Goal: Task Accomplishment & Management: Use online tool/utility

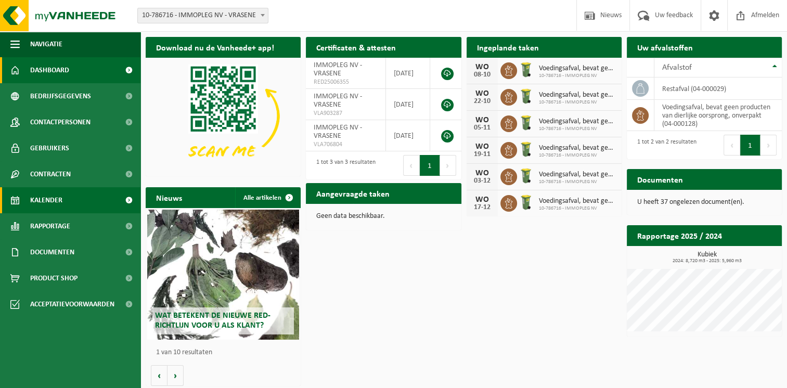
click at [48, 203] on span "Kalender" at bounding box center [46, 200] width 32 height 26
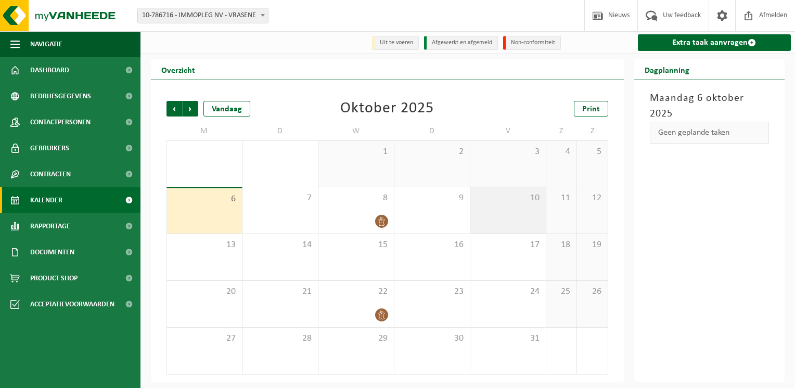
click at [511, 217] on div "10" at bounding box center [507, 210] width 75 height 46
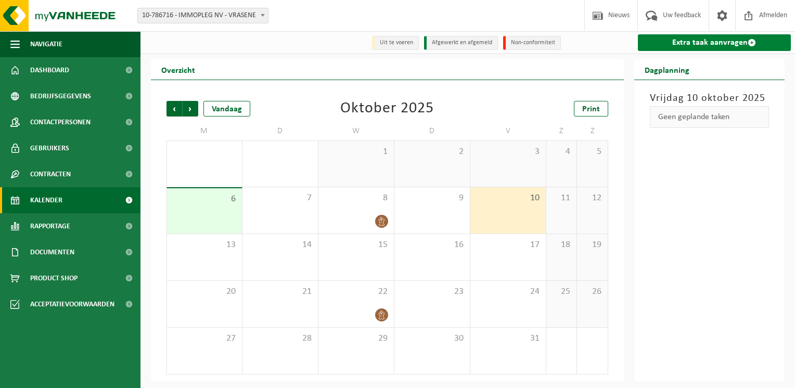
click at [693, 45] on link "Extra taak aanvragen" at bounding box center [714, 42] width 153 height 17
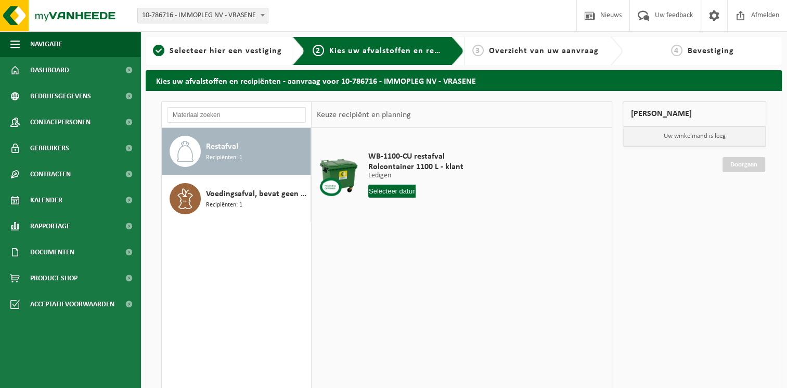
click at [395, 190] on input "text" at bounding box center [392, 191] width 48 height 13
click at [447, 266] on div "10" at bounding box center [451, 266] width 18 height 17
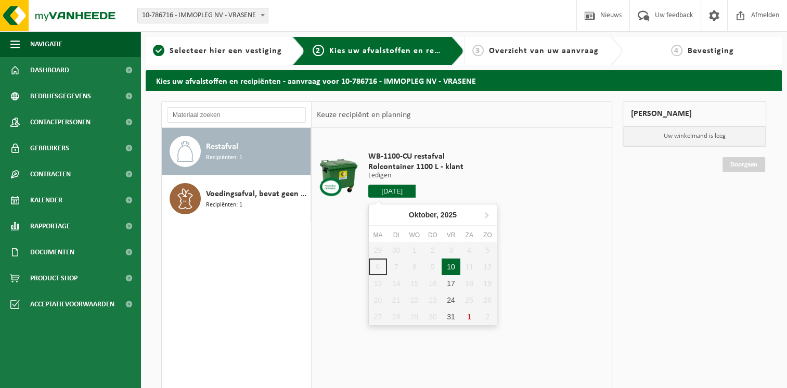
type input "Van 2025-10-10"
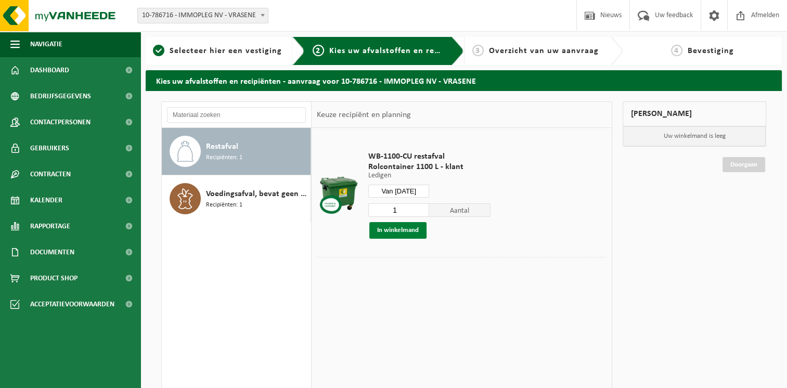
click at [396, 230] on button "In winkelmand" at bounding box center [397, 230] width 57 height 17
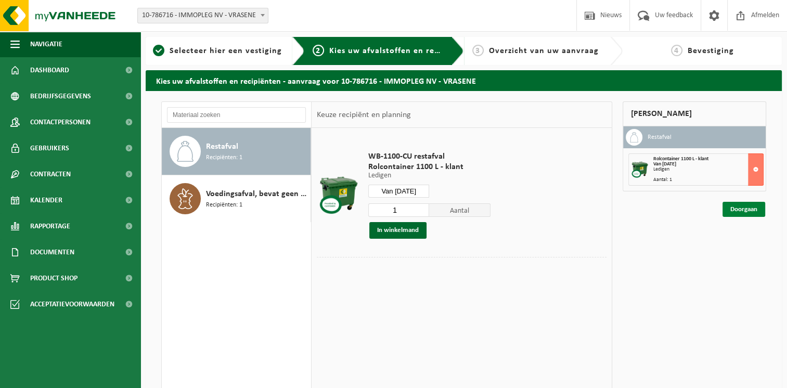
click at [748, 209] on link "Doorgaan" at bounding box center [743, 209] width 43 height 15
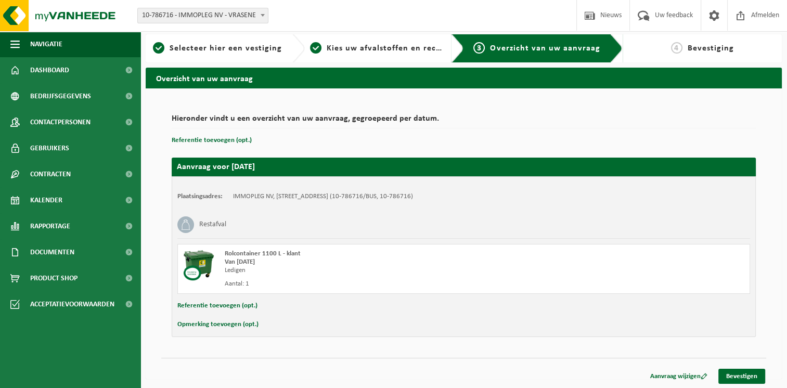
scroll to position [3, 0]
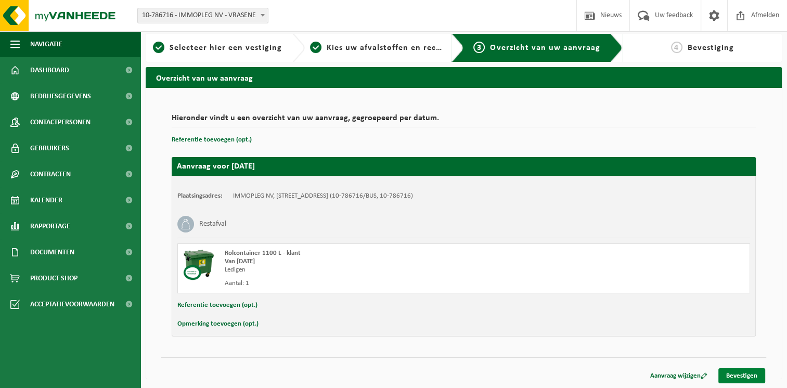
click at [736, 377] on link "Bevestigen" at bounding box center [741, 375] width 47 height 15
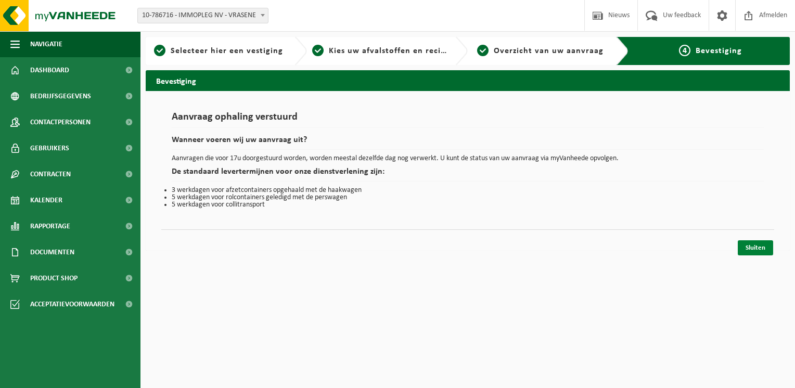
click at [758, 247] on link "Sluiten" at bounding box center [755, 247] width 35 height 15
